Goal: Information Seeking & Learning: Learn about a topic

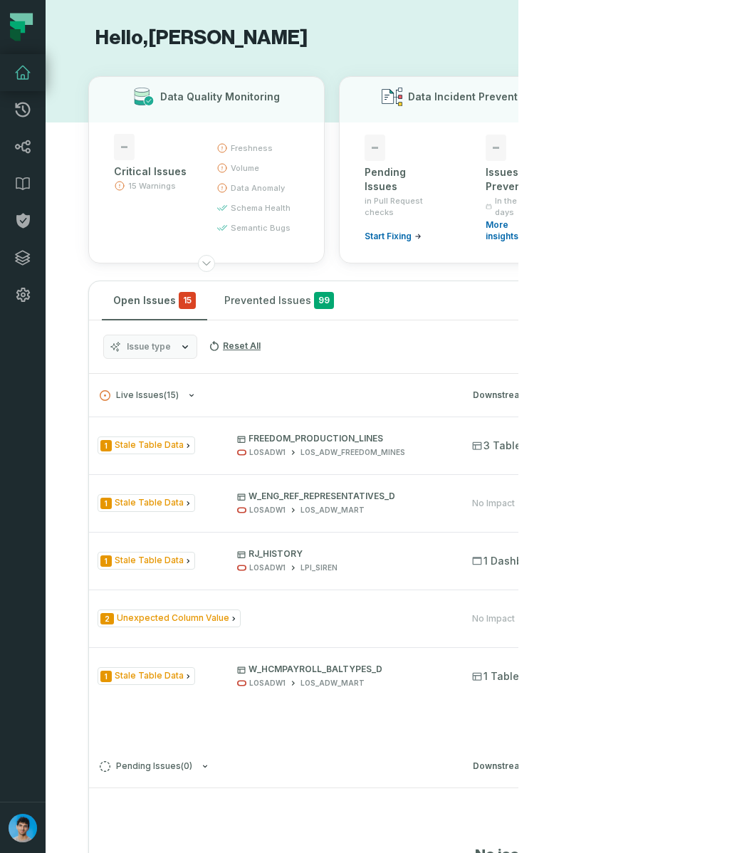
click at [71, 360] on section "Hello, Omri Ildis Data Quality Monitoring - Critical Issues 15 Warnings freshne…" at bounding box center [282, 854] width 473 height 1708
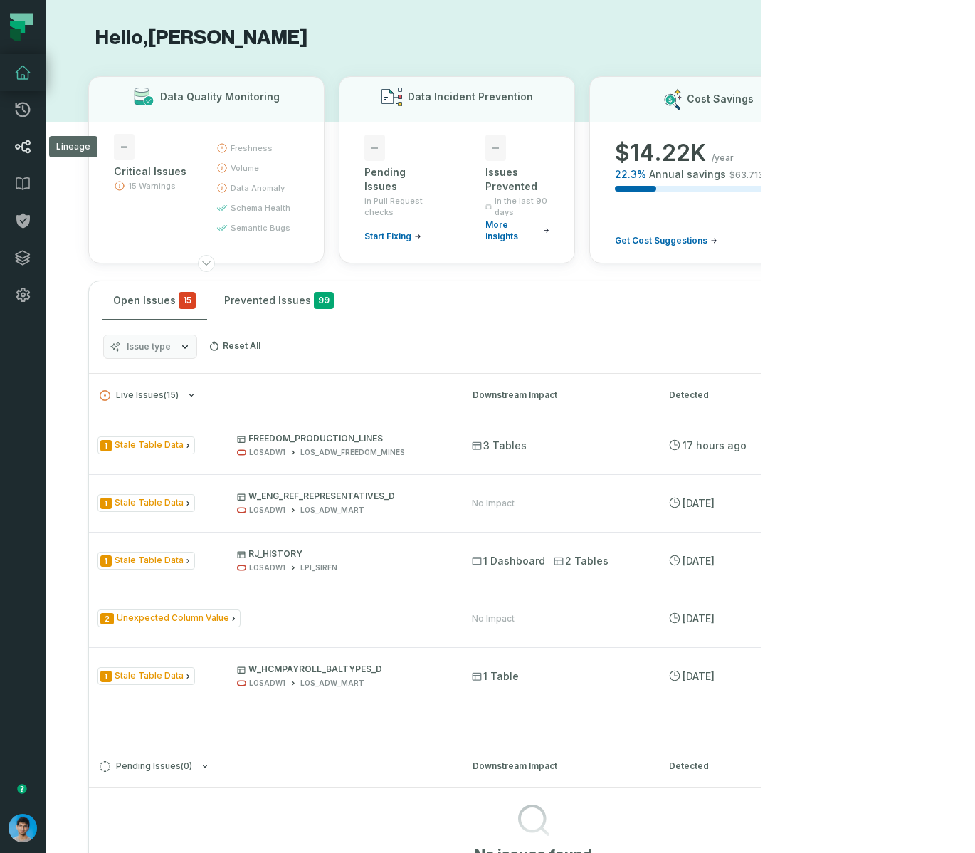
click at [21, 152] on icon at bounding box center [22, 146] width 17 height 17
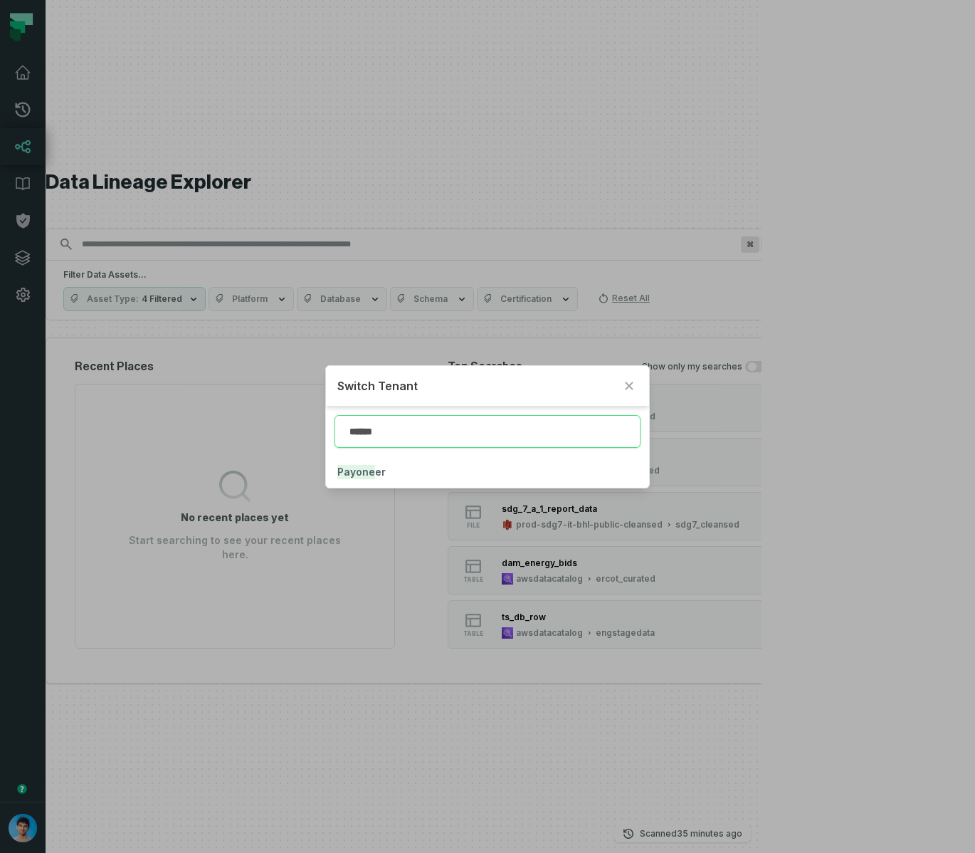
type input "******"
click button "Payone er" at bounding box center [488, 471] width 324 height 31
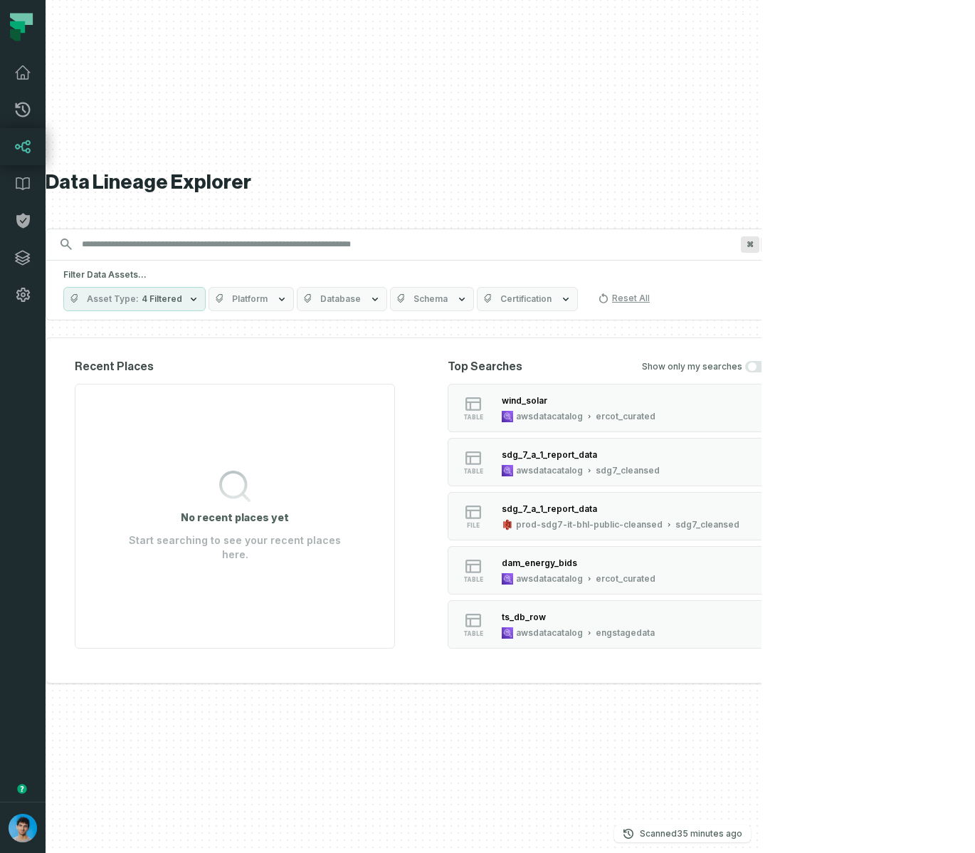
click at [21, 148] on icon at bounding box center [23, 147] width 16 height 14
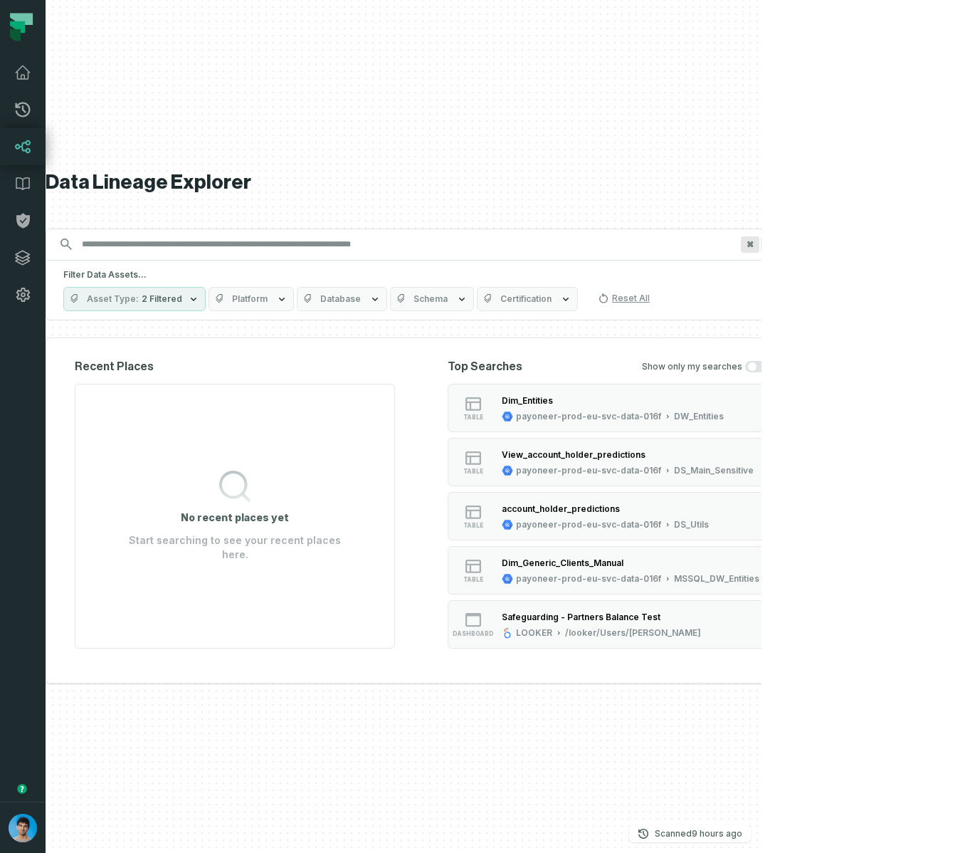
click at [294, 298] on button "Platform" at bounding box center [251, 299] width 85 height 24
click at [322, 441] on icon at bounding box center [327, 442] width 10 height 10
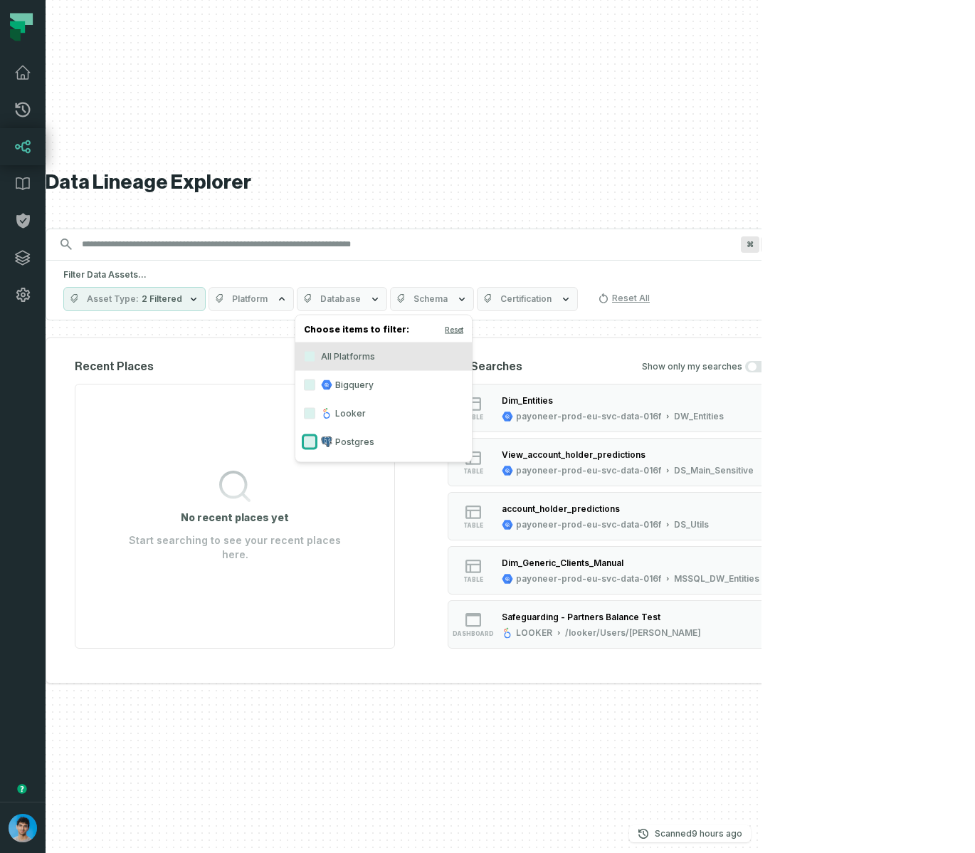
click at [315, 441] on button "Postgres" at bounding box center [309, 441] width 11 height 11
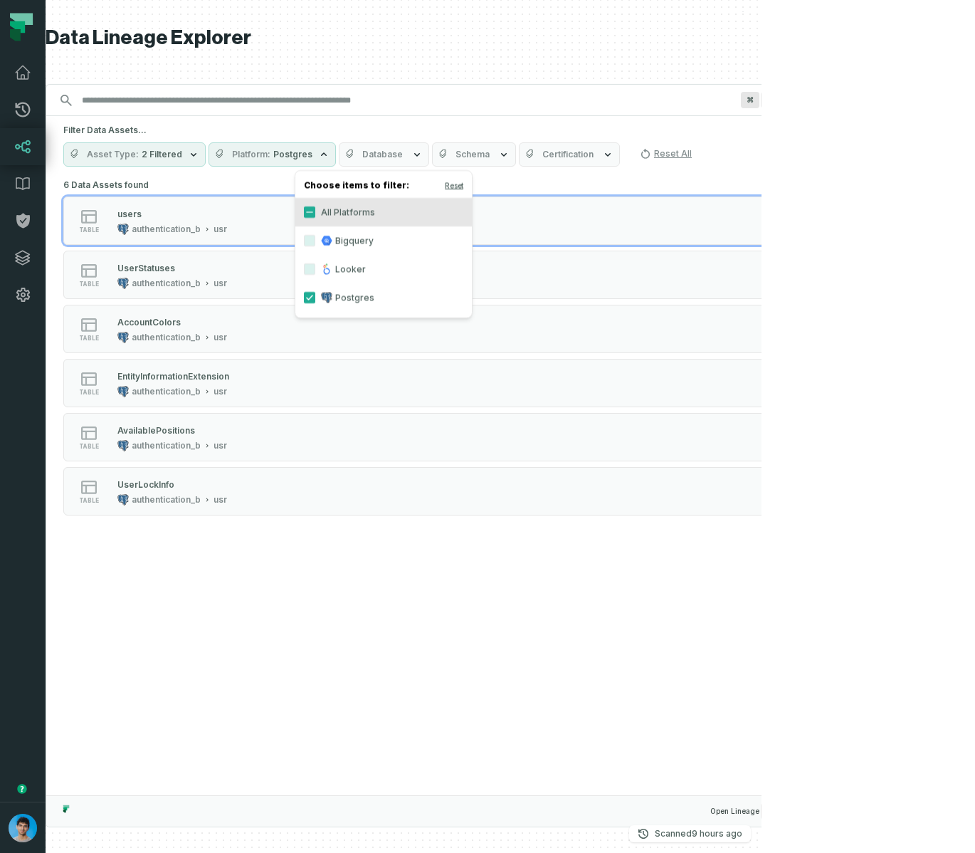
click at [631, 184] on div "6 Data Assets found table users authentication_b usr table UserStatuses authent…" at bounding box center [419, 354] width 712 height 359
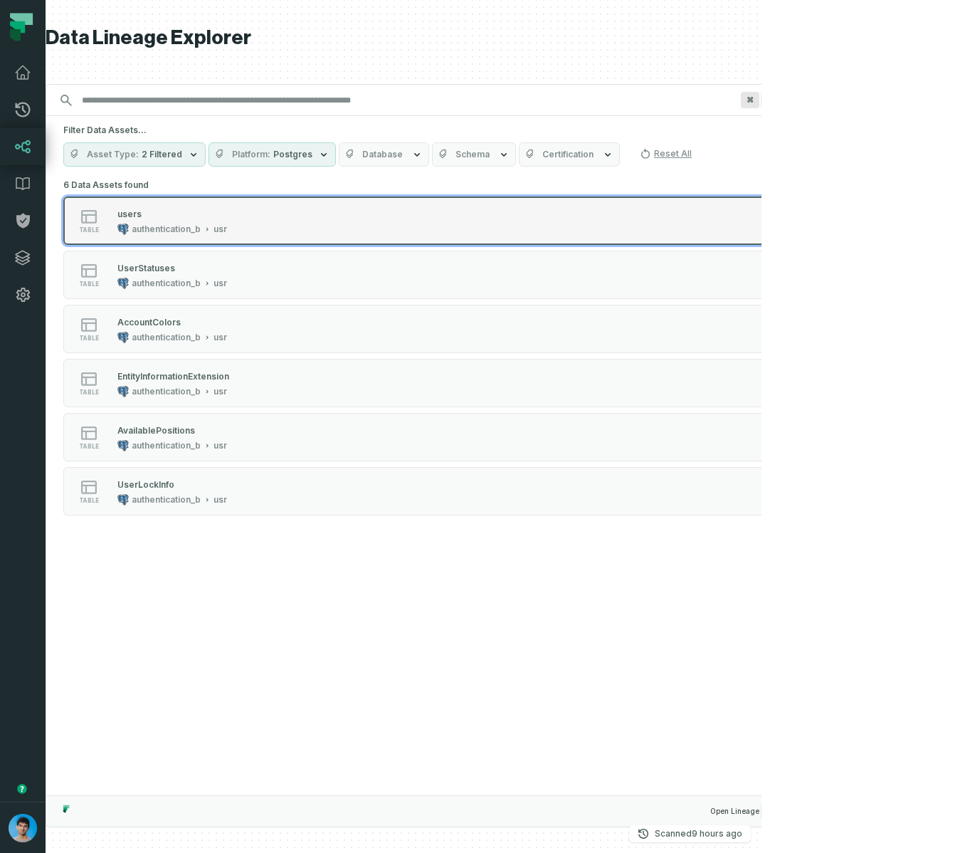
click at [227, 215] on div "users" at bounding box center [172, 213] width 110 height 14
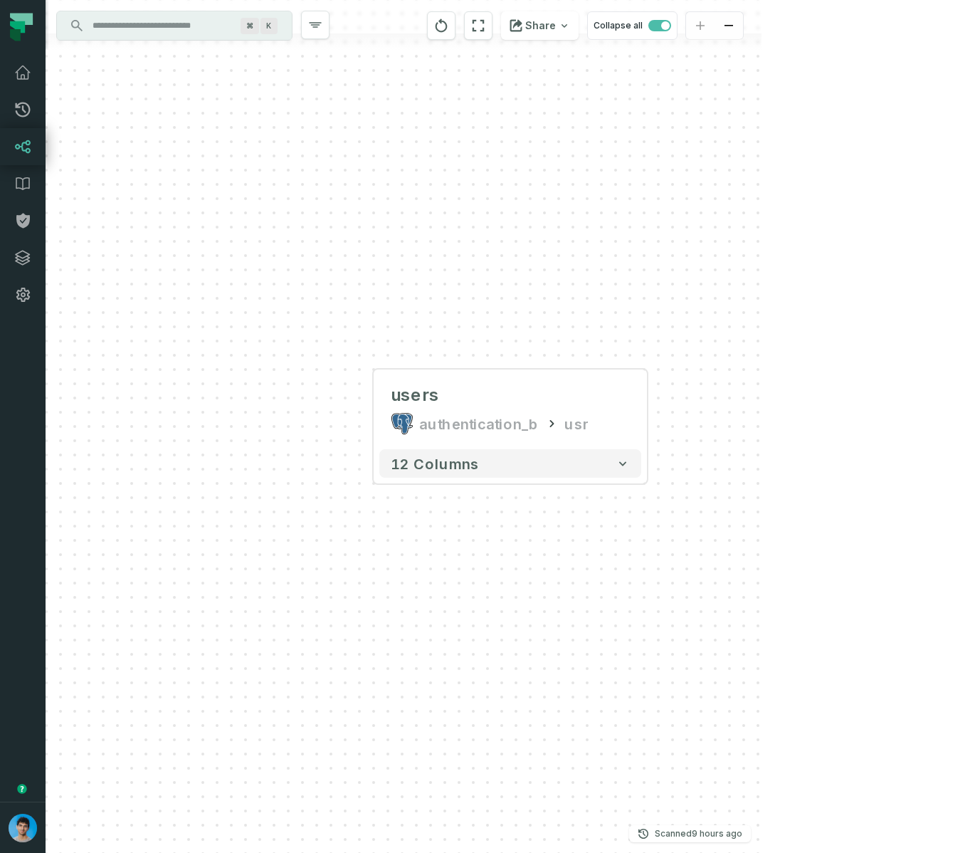
click at [648, 415] on div "users authentication_b usr + 12 columns" at bounding box center [404, 426] width 716 height 853
click at [648, 411] on button "+" at bounding box center [648, 409] width 26 height 26
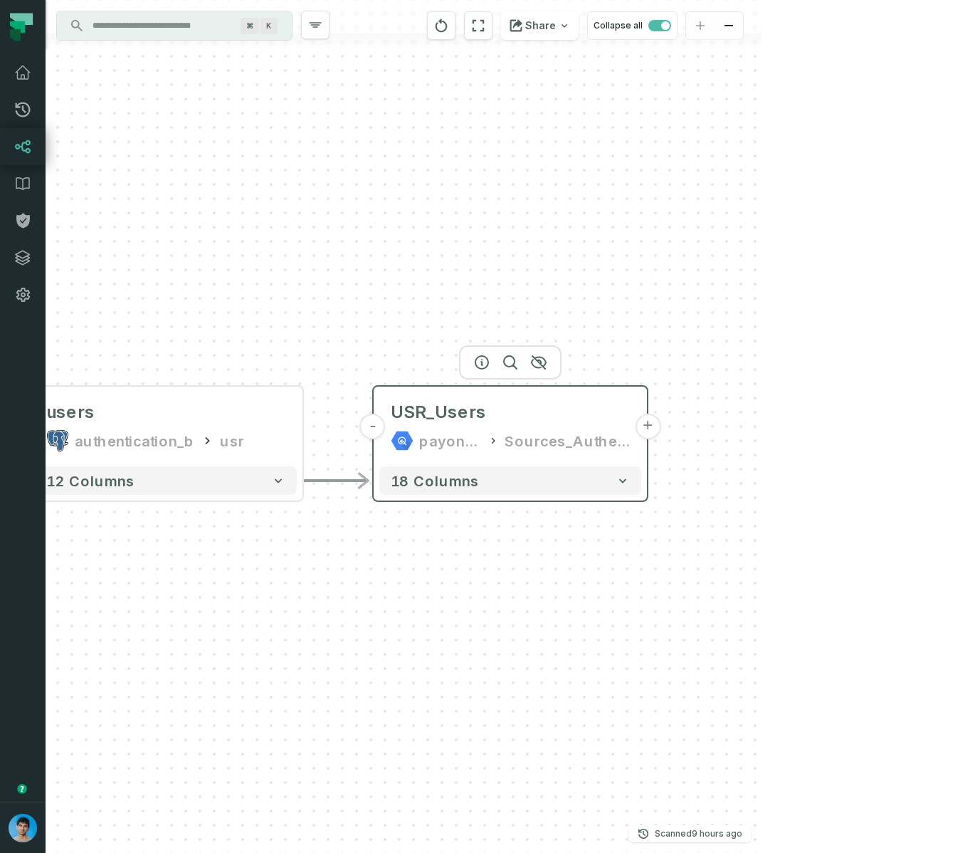
click at [643, 426] on button "+" at bounding box center [648, 427] width 26 height 26
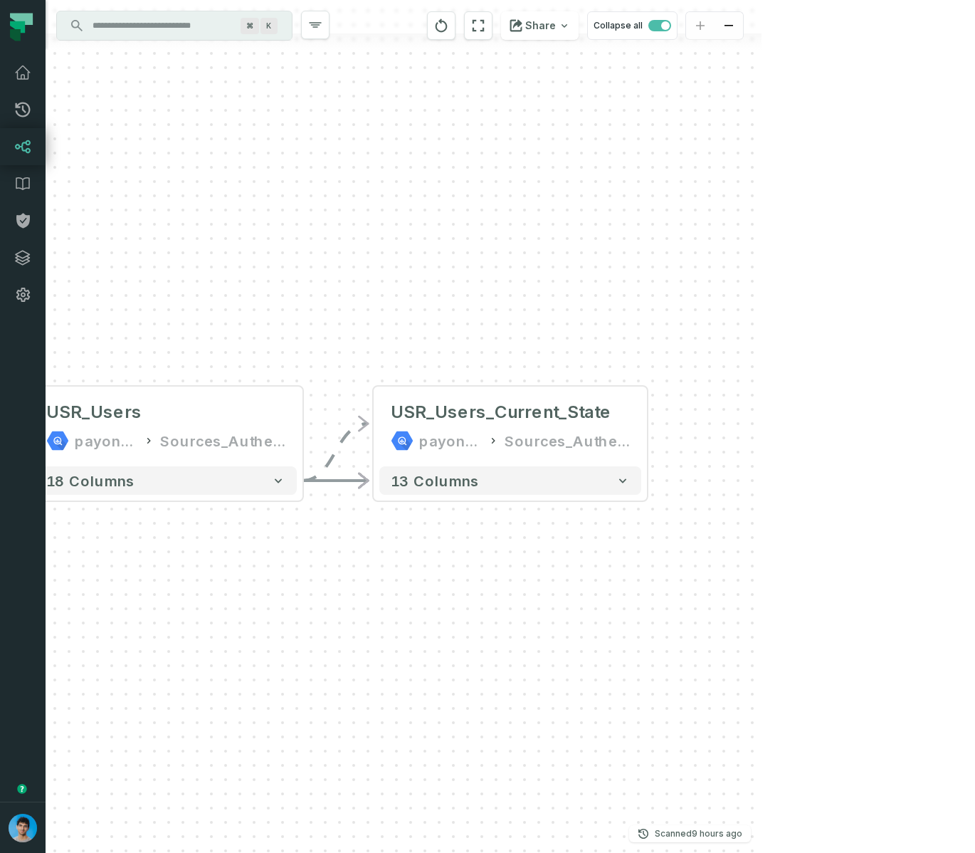
click at [476, 569] on div "- USR_Users_Current_State payoneer-prod-eu-svc-data-016f Sources_Authentication…" at bounding box center [404, 426] width 716 height 853
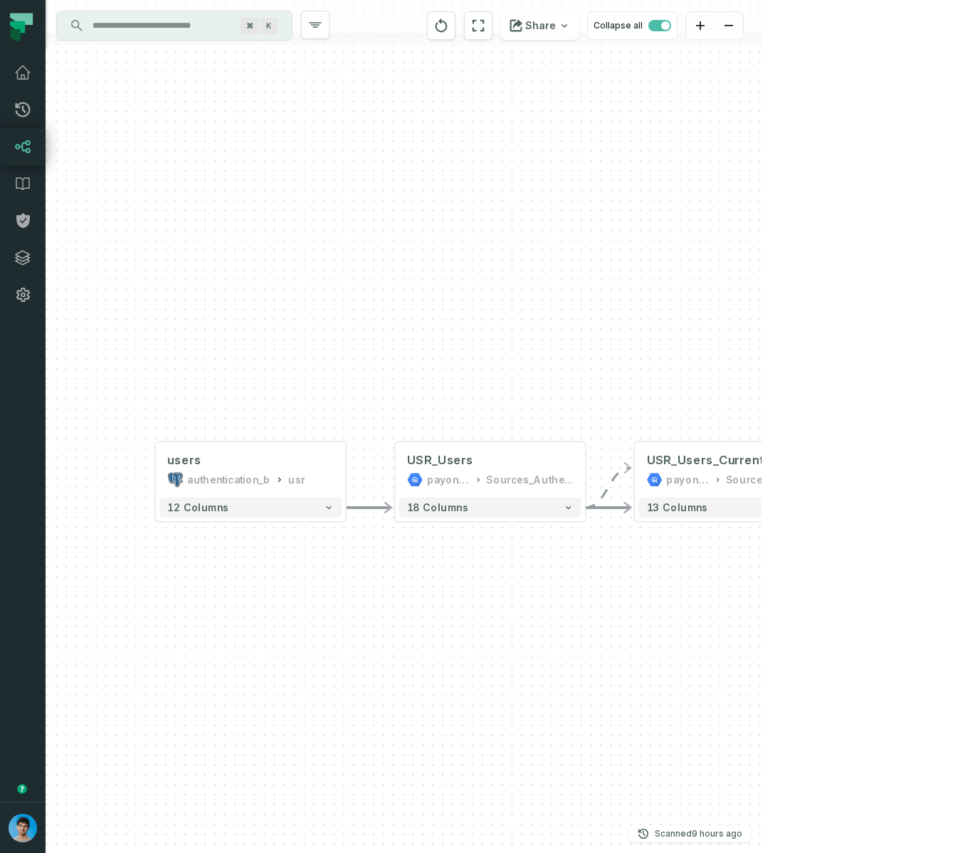
drag, startPoint x: 476, startPoint y: 569, endPoint x: 700, endPoint y: 569, distance: 224.2
click at [702, 569] on div "- USR_Users_Current_State payoneer-prod-eu-svc-data-016f Sources_Authentication…" at bounding box center [404, 426] width 716 height 853
click at [705, 506] on button "13 columns" at bounding box center [725, 508] width 182 height 20
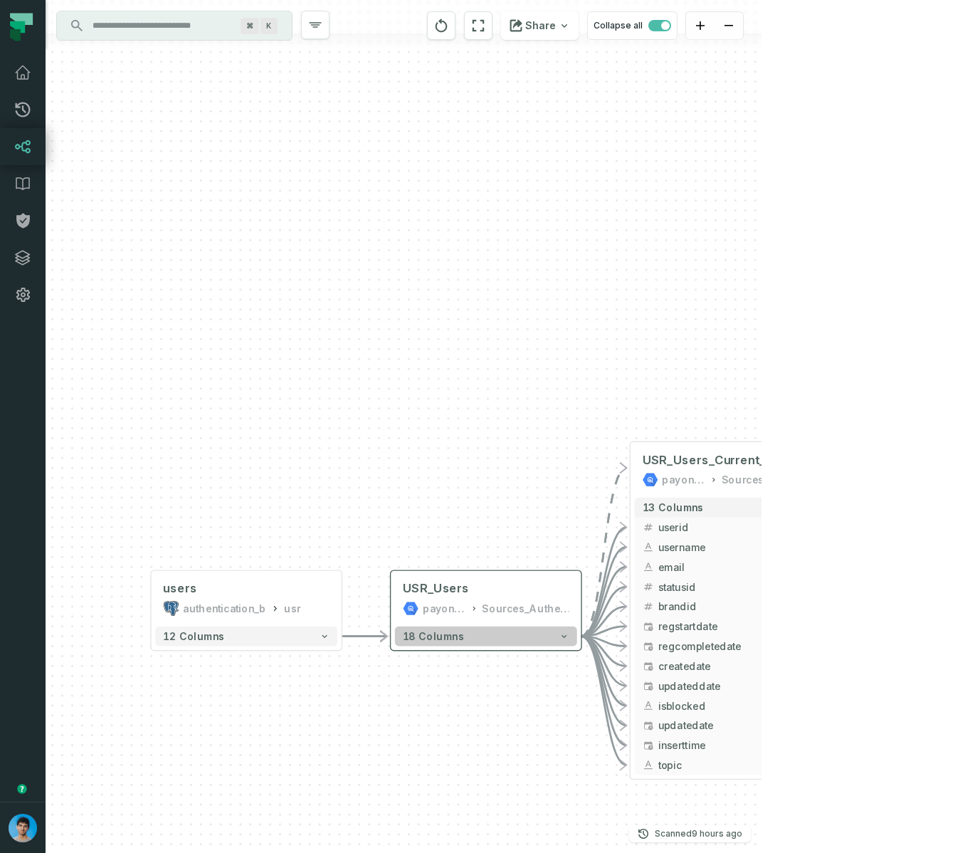
click at [468, 642] on button "18 columns" at bounding box center [486, 636] width 182 height 20
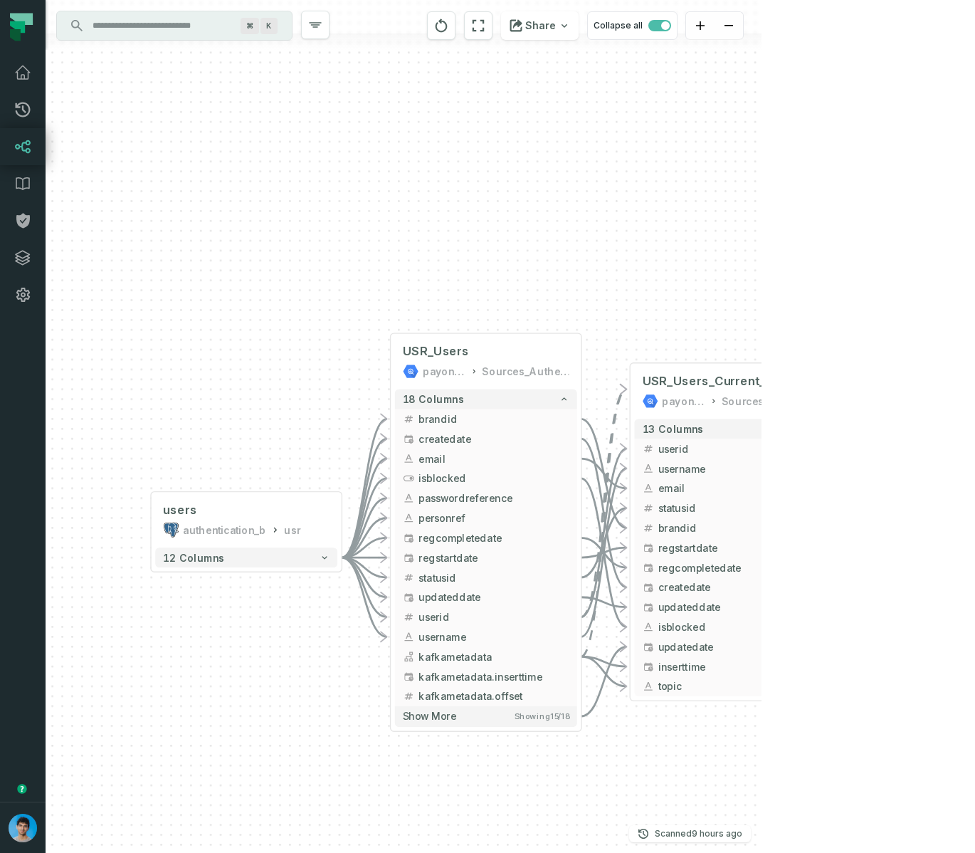
drag, startPoint x: 458, startPoint y: 461, endPoint x: 458, endPoint y: 224, distance: 237.0
click at [458, 224] on div "- USR_Users_Current_State payoneer-prod-eu-svc-data-016f Sources_Authentication…" at bounding box center [404, 426] width 716 height 853
click at [283, 560] on button "12 columns" at bounding box center [246, 557] width 182 height 20
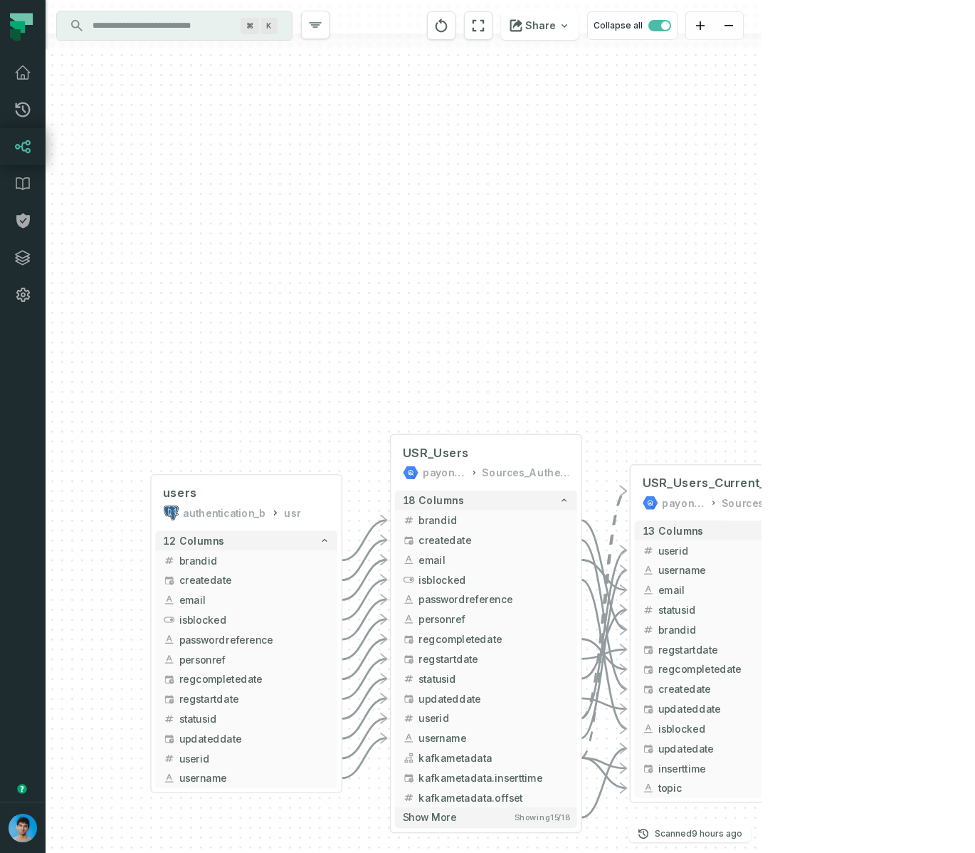
drag, startPoint x: 671, startPoint y: 410, endPoint x: 658, endPoint y: 297, distance: 113.9
click at [658, 297] on div "- USR_Users_Current_State payoneer-prod-eu-svc-data-016f Sources_Authentication…" at bounding box center [404, 426] width 716 height 853
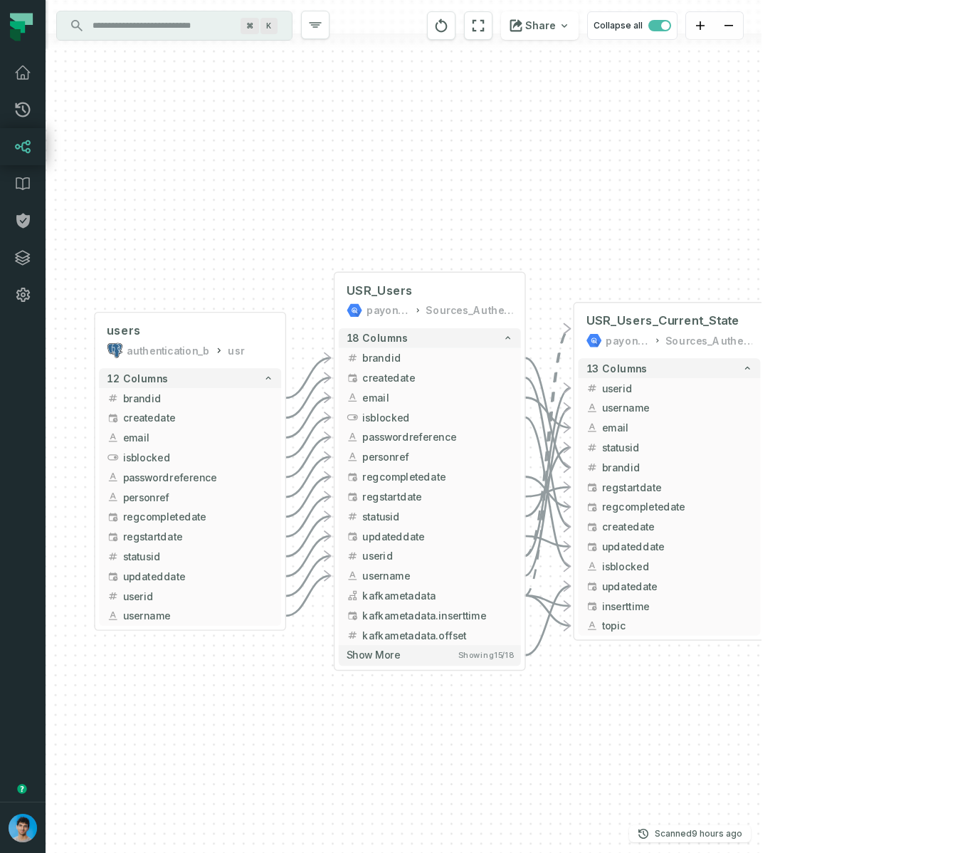
drag, startPoint x: 646, startPoint y: 303, endPoint x: 601, endPoint y: 236, distance: 80.5
click at [601, 236] on div "- USR_Users_Current_State payoneer-prod-eu-svc-data-016f Sources_Authentication…" at bounding box center [404, 426] width 716 height 853
click at [640, 281] on icon "button" at bounding box center [639, 276] width 17 height 17
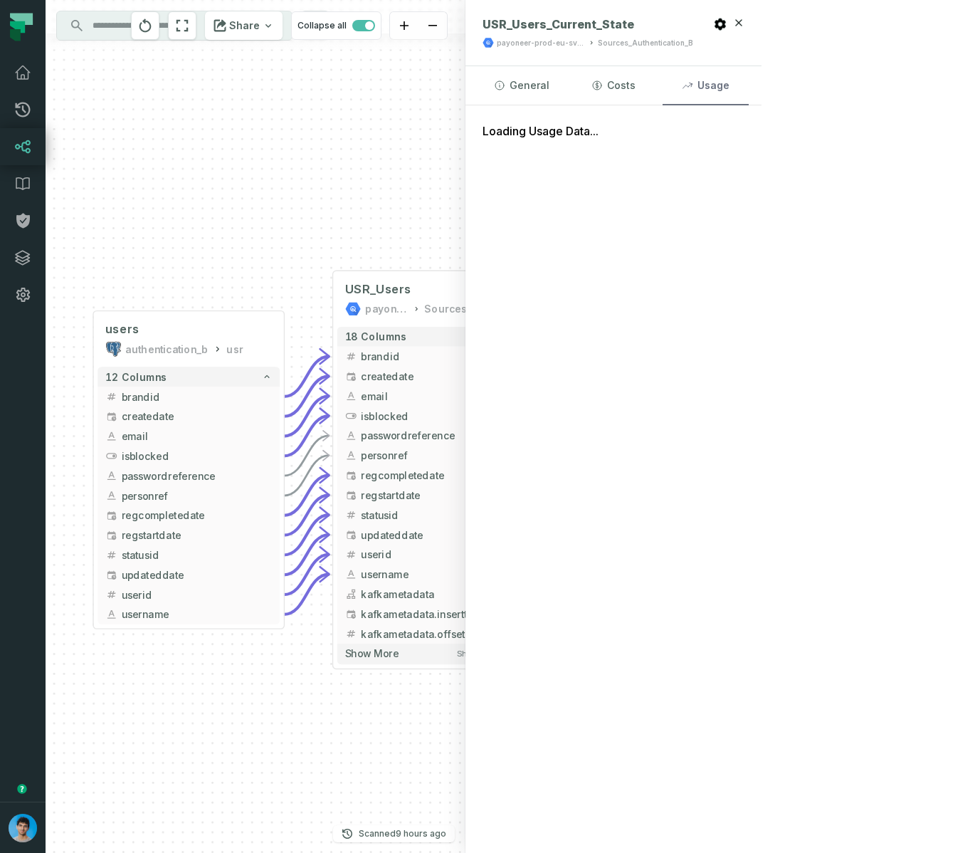
click at [731, 88] on button "Usage" at bounding box center [706, 85] width 86 height 38
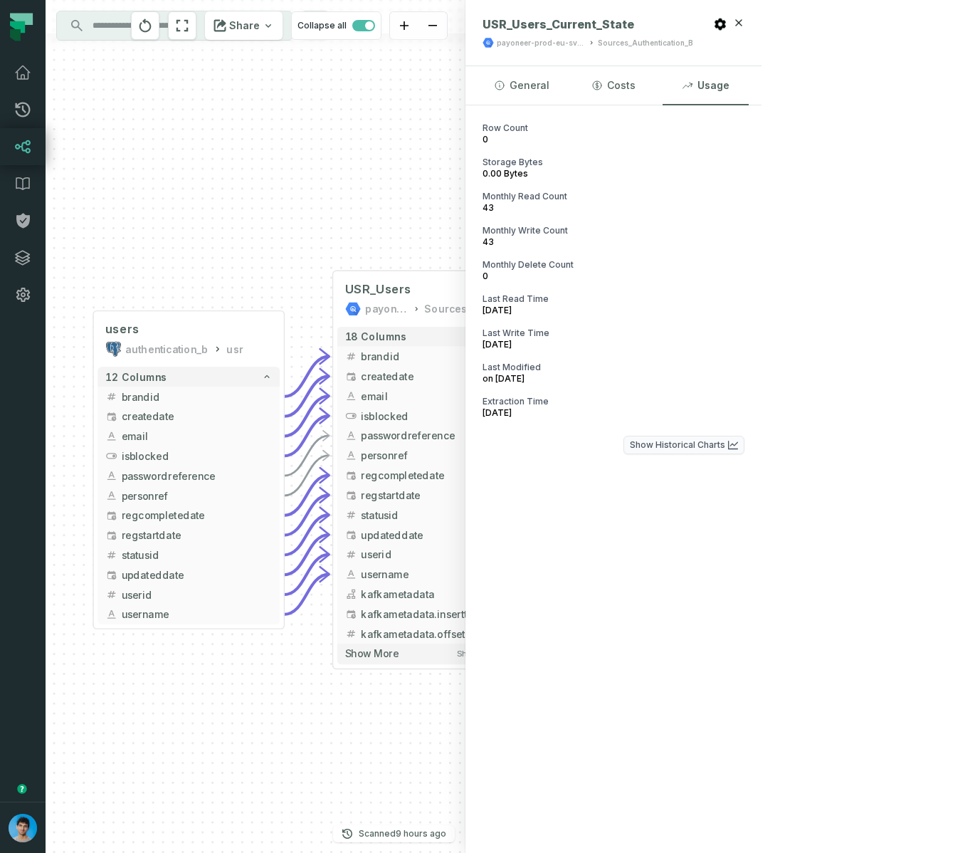
click at [731, 445] on button "Show Historical Charts" at bounding box center [684, 445] width 121 height 19
